Goal: Information Seeking & Learning: Learn about a topic

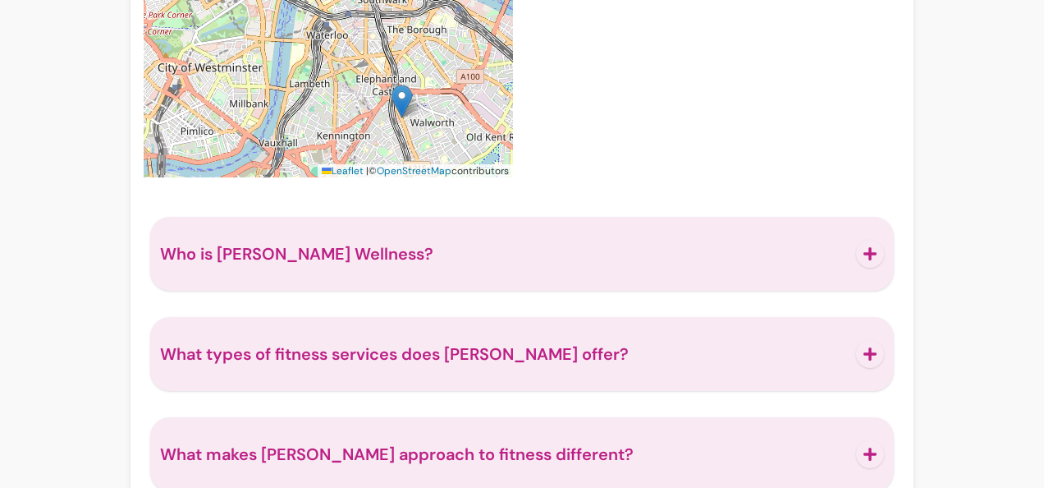
scroll to position [4172, 0]
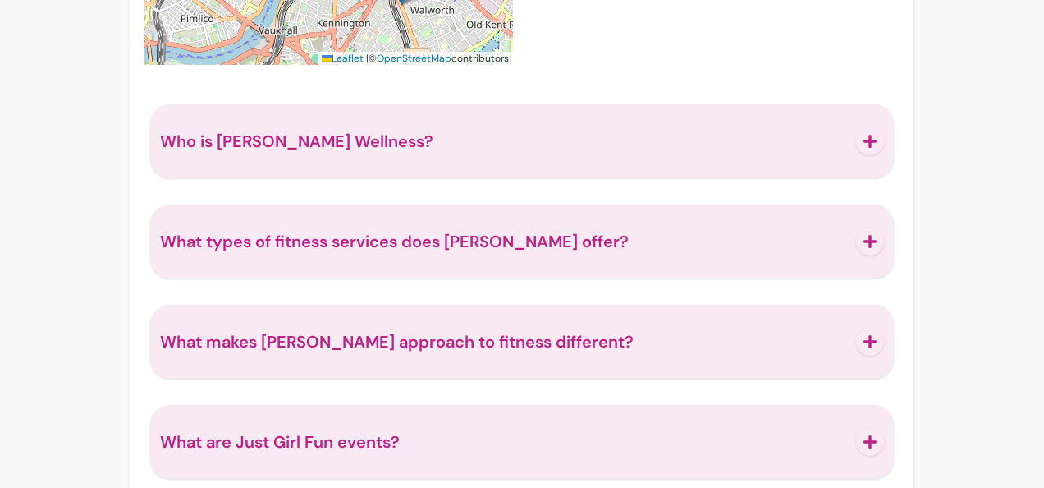
click at [642, 140] on span "Who is [PERSON_NAME] Wellness?" at bounding box center [503, 141] width 686 height 23
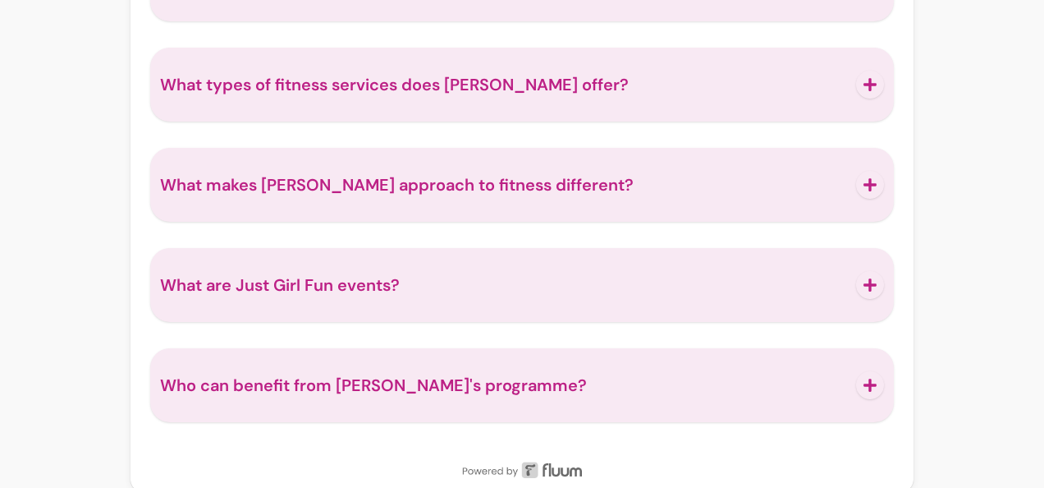
scroll to position [4408, 0]
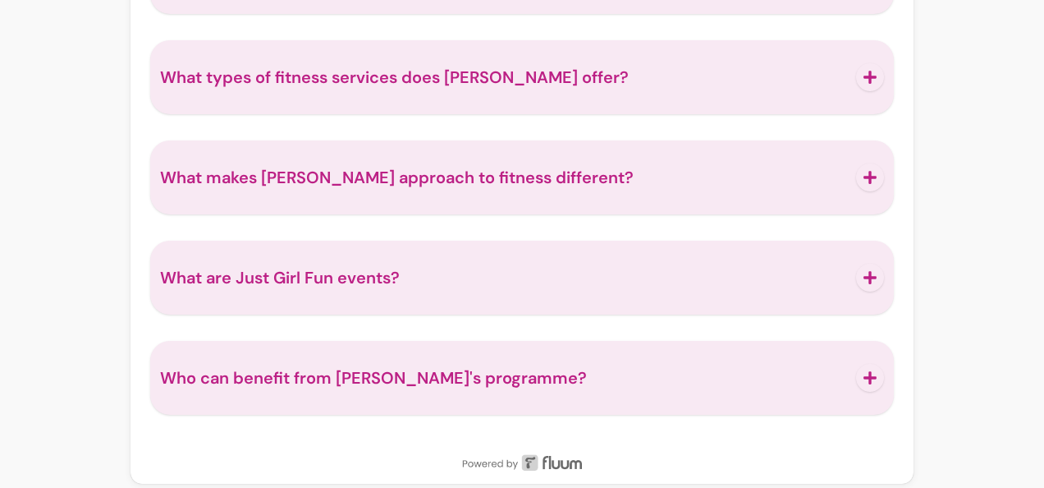
click at [588, 69] on span "What types of fitness services does [PERSON_NAME] offer?" at bounding box center [503, 77] width 686 height 23
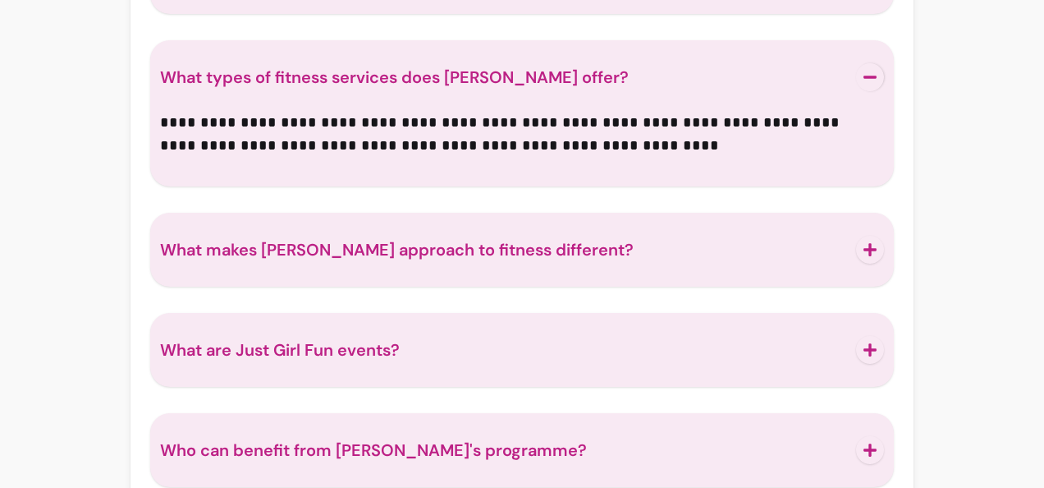
scroll to position [4162, 0]
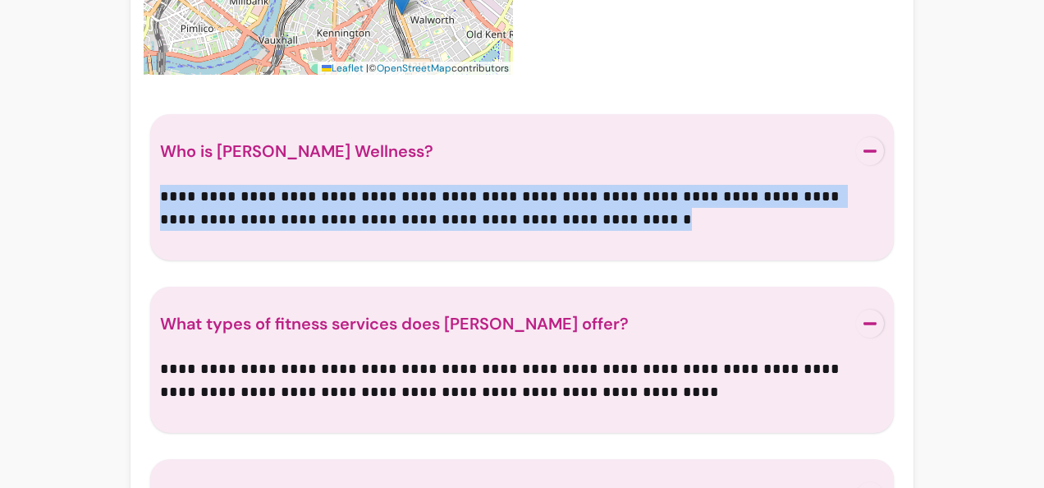
drag, startPoint x: 520, startPoint y: 208, endPoint x: 206, endPoint y: 163, distance: 316.9
click at [206, 163] on div "**********" at bounding box center [522, 187] width 744 height 146
copy p "**********"
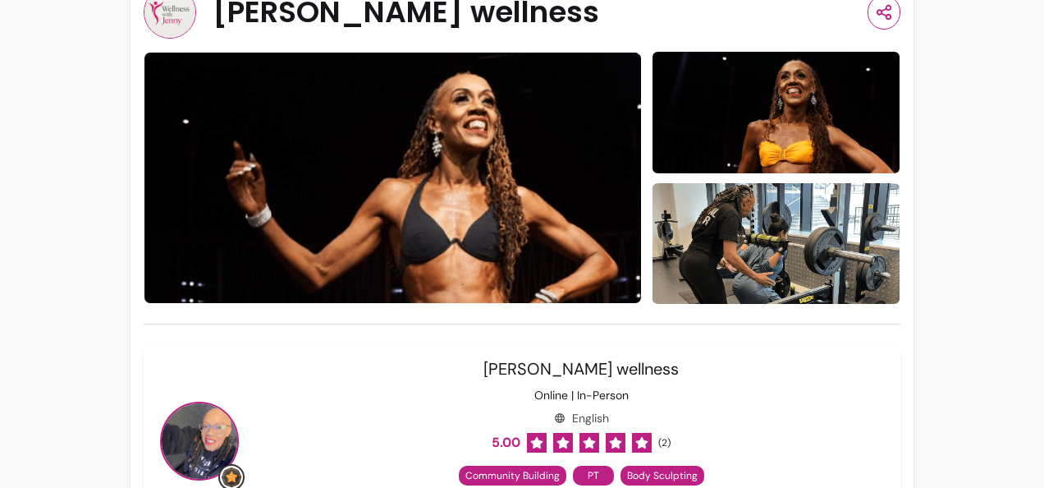
scroll to position [0, 0]
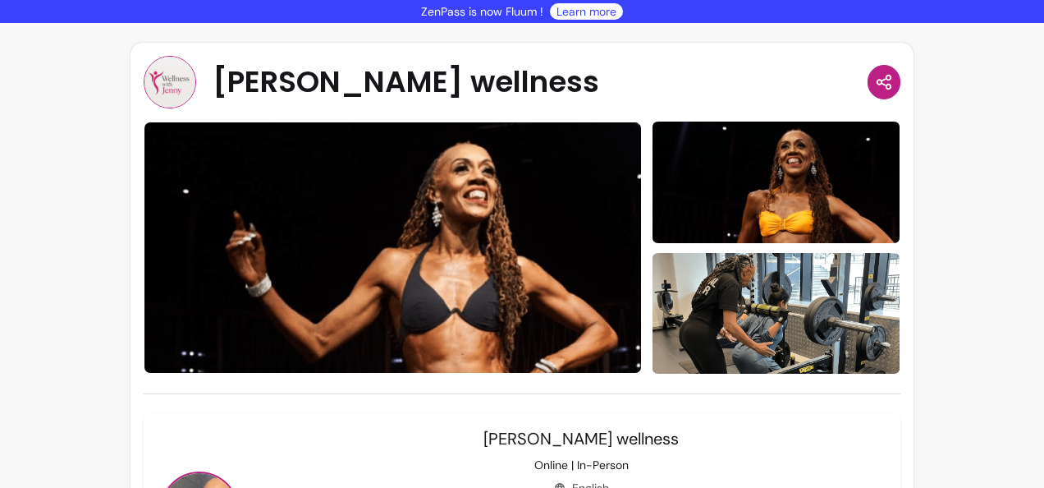
click at [875, 87] on icon "button" at bounding box center [884, 82] width 18 height 20
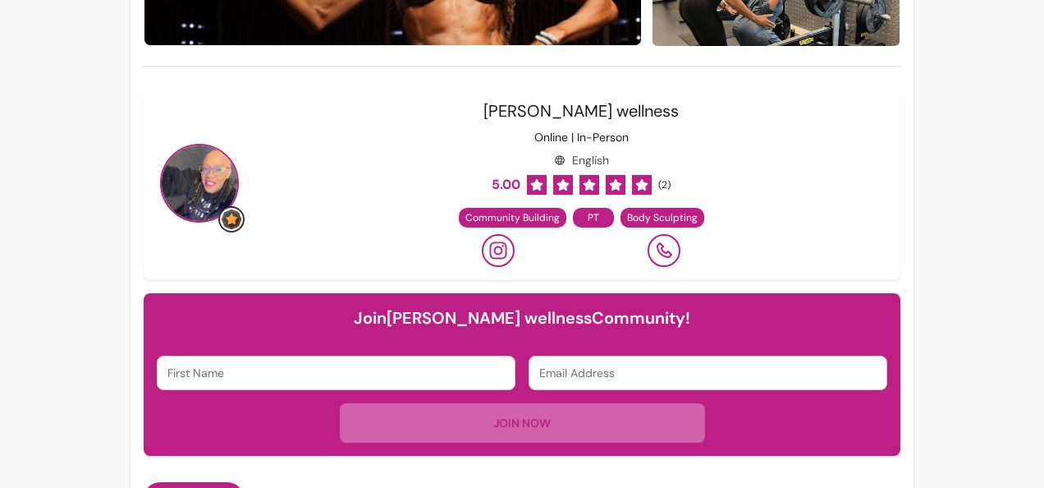
scroll to position [328, 0]
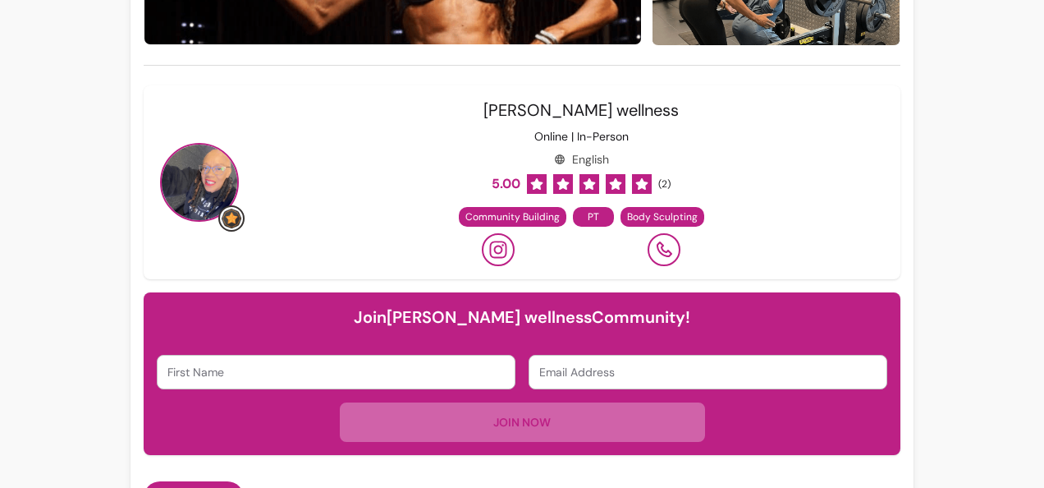
click at [497, 248] on icon at bounding box center [498, 250] width 20 height 20
